Goal: Entertainment & Leisure: Consume media (video, audio)

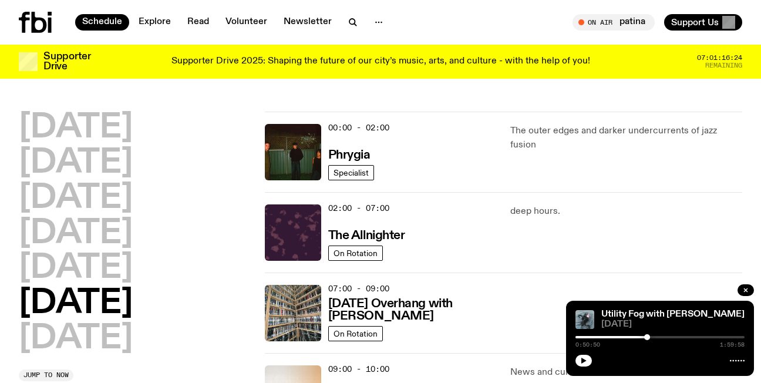
click at [112, 305] on h2 "[DATE]" at bounding box center [76, 303] width 114 height 33
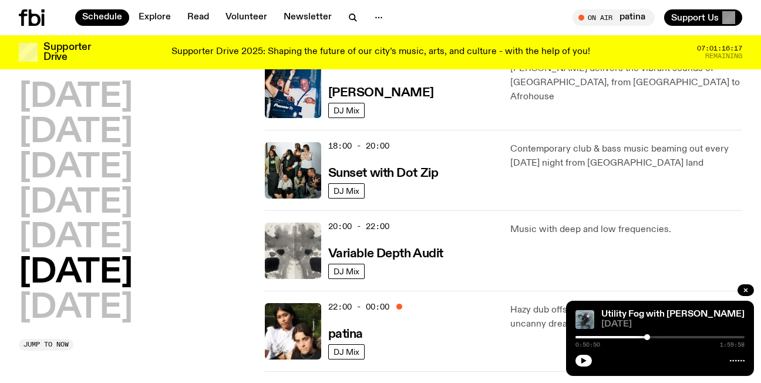
scroll to position [736, 0]
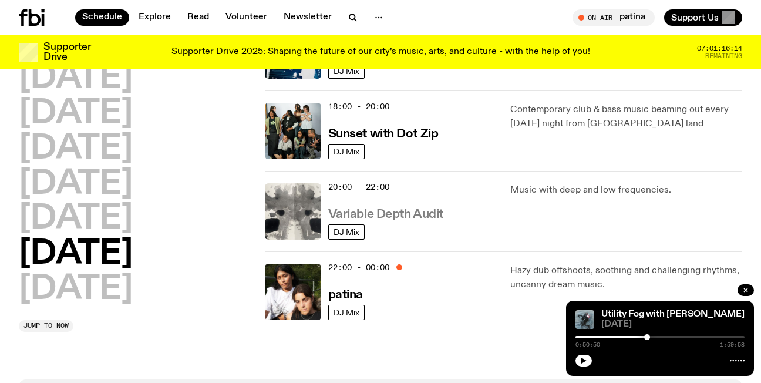
click at [373, 214] on h3 "Variable Depth Audit" at bounding box center [385, 215] width 115 height 12
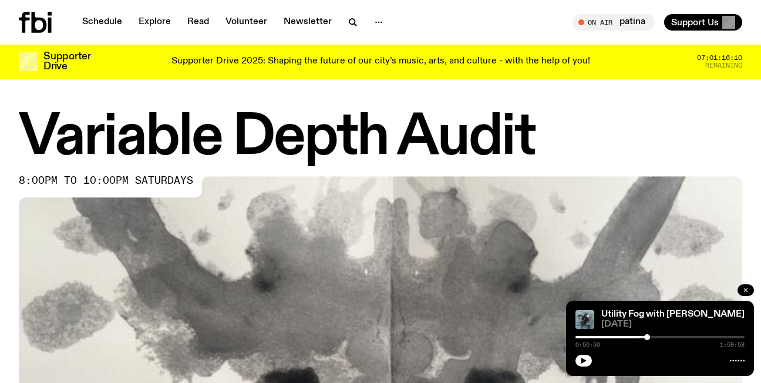
click at [748, 288] on icon "button" at bounding box center [746, 290] width 7 height 7
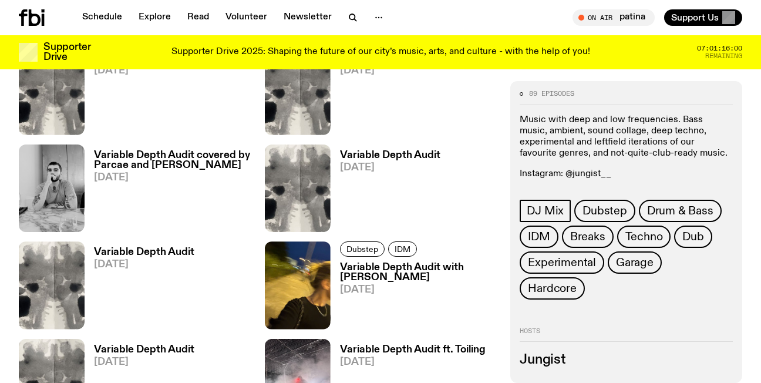
scroll to position [736, 0]
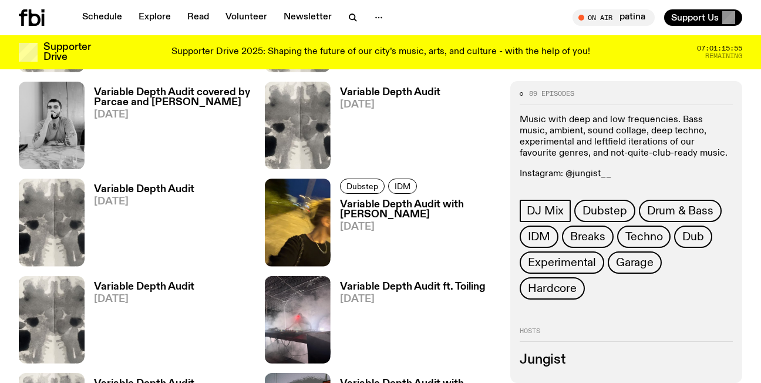
click at [142, 95] on h3 "Variable Depth Audit covered by Parcae and [PERSON_NAME]" at bounding box center [172, 98] width 157 height 20
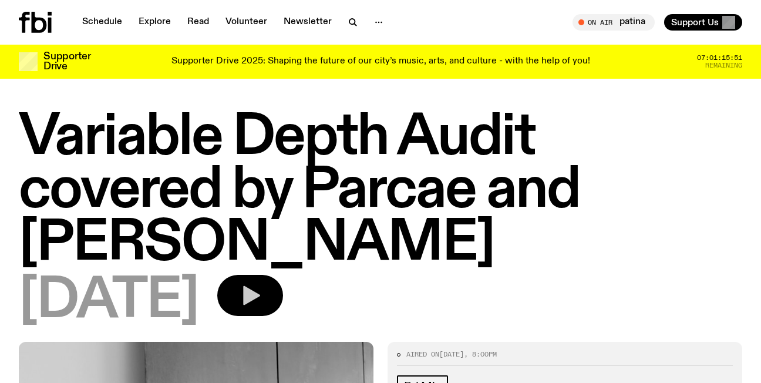
click at [260, 294] on icon "button" at bounding box center [251, 295] width 17 height 19
